Goal: Task Accomplishment & Management: Complete application form

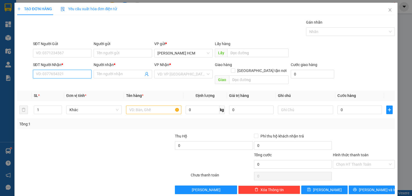
click at [55, 73] on input "SĐT Người Nhận *" at bounding box center [62, 74] width 58 height 9
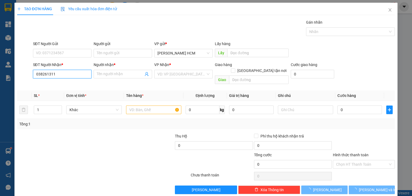
type input "0382613113"
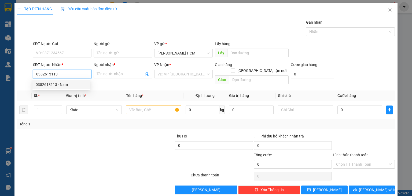
drag, startPoint x: 63, startPoint y: 84, endPoint x: 85, endPoint y: 78, distance: 23.4
click at [63, 84] on div "0382613113 - Nam" at bounding box center [62, 85] width 52 height 6
type input "Nam"
type input "0382613113"
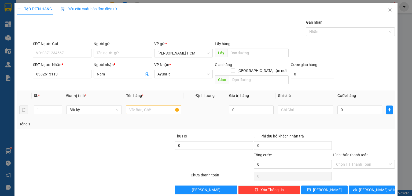
click at [140, 111] on td at bounding box center [154, 110] width 60 height 18
click at [143, 105] on input "text" at bounding box center [153, 109] width 55 height 9
type input "kiện"
drag, startPoint x: 337, startPoint y: 99, endPoint x: 336, endPoint y: 103, distance: 4.3
click at [338, 104] on div "0" at bounding box center [360, 109] width 45 height 11
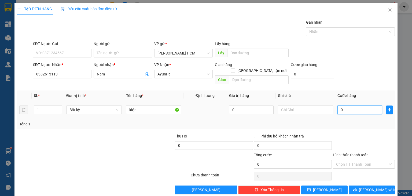
click at [338, 105] on input "0" at bounding box center [360, 109] width 45 height 9
type input "10"
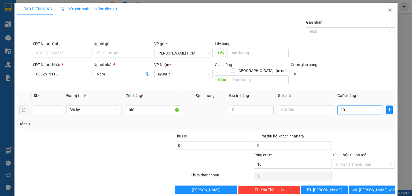
type input "150"
type input "150.000"
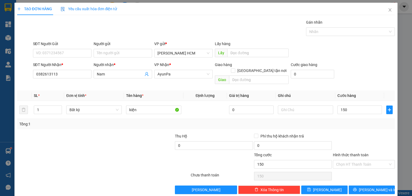
type input "150.000"
click at [339, 119] on div "Tổng: 1" at bounding box center [206, 124] width 378 height 10
click at [363, 185] on button "[PERSON_NAME] và In" at bounding box center [372, 189] width 46 height 9
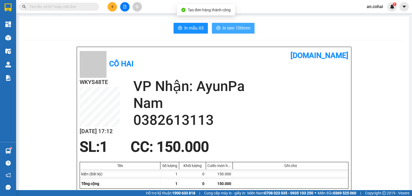
click at [224, 29] on span "In tem 100mm" at bounding box center [237, 28] width 28 height 7
